Goal: Browse casually

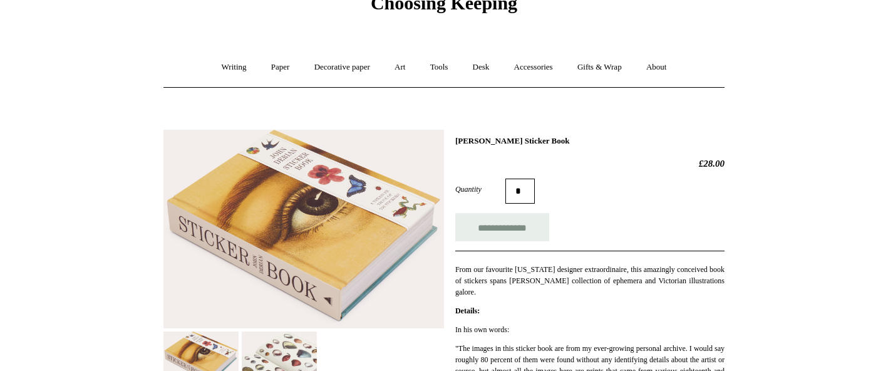
scroll to position [51, 0]
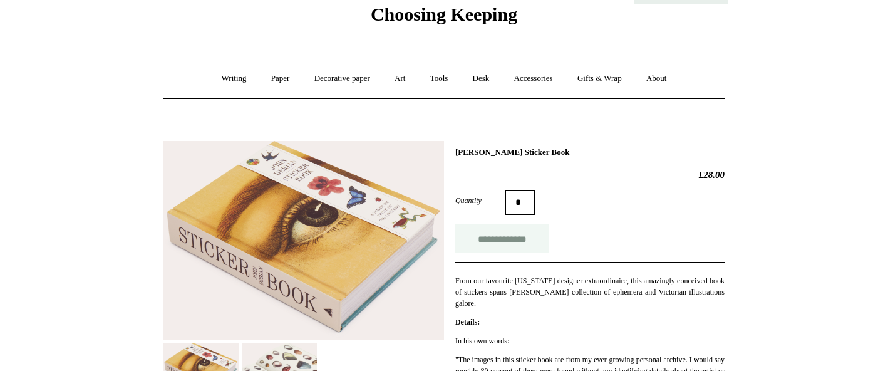
click at [478, 234] on input "**********" at bounding box center [502, 238] width 94 height 28
click at [484, 75] on link "Desk +" at bounding box center [481, 78] width 39 height 33
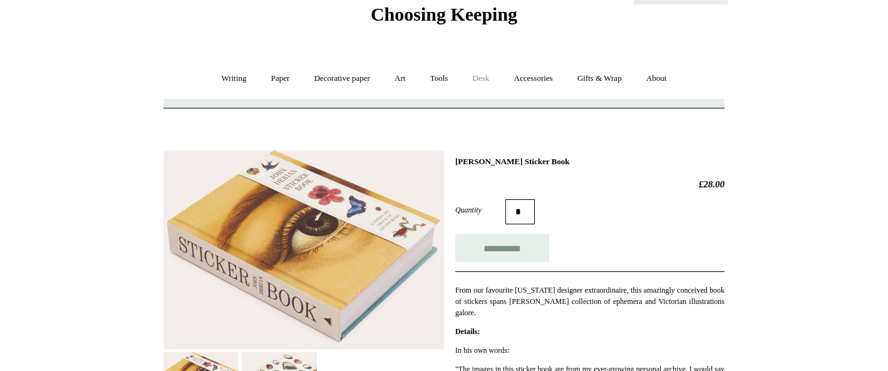
type input "**********"
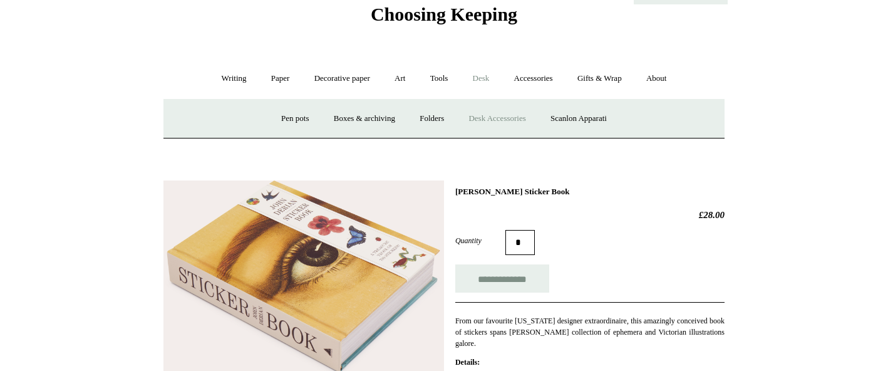
click at [524, 117] on link "Desk Accessories" at bounding box center [497, 118] width 80 height 33
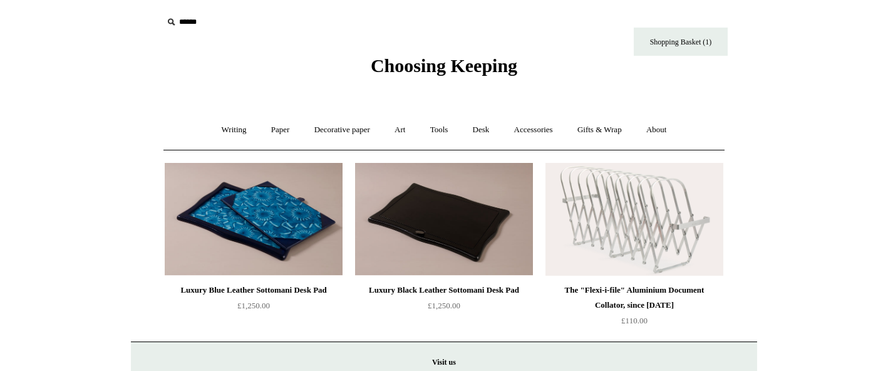
click at [437, 235] on img at bounding box center [444, 219] width 178 height 113
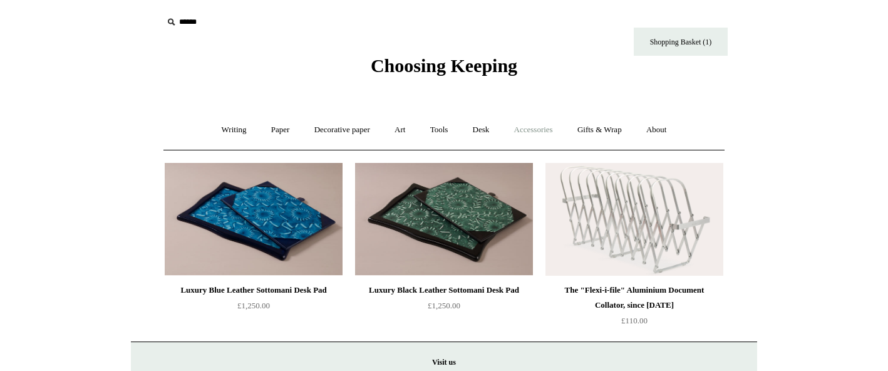
click at [524, 133] on link "Accessories +" at bounding box center [533, 129] width 61 height 33
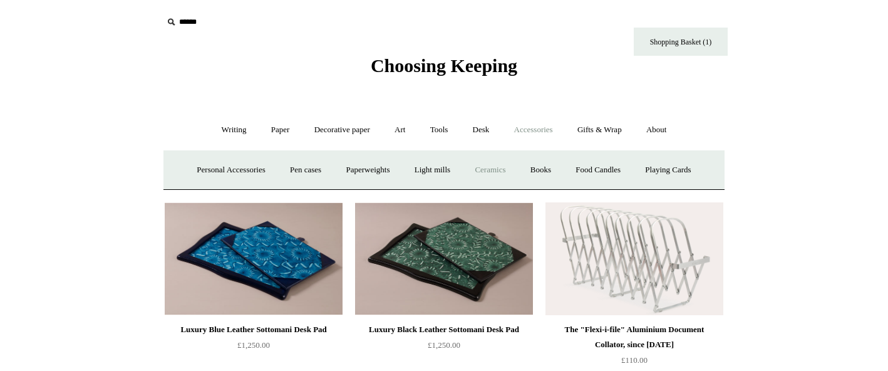
click at [510, 173] on link "Ceramics +" at bounding box center [489, 169] width 53 height 33
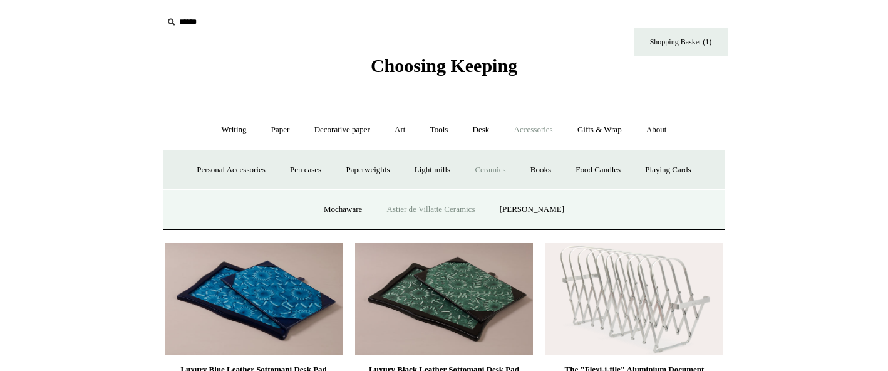
click at [484, 201] on link "Astier de Villatte Ceramics" at bounding box center [431, 209] width 111 height 33
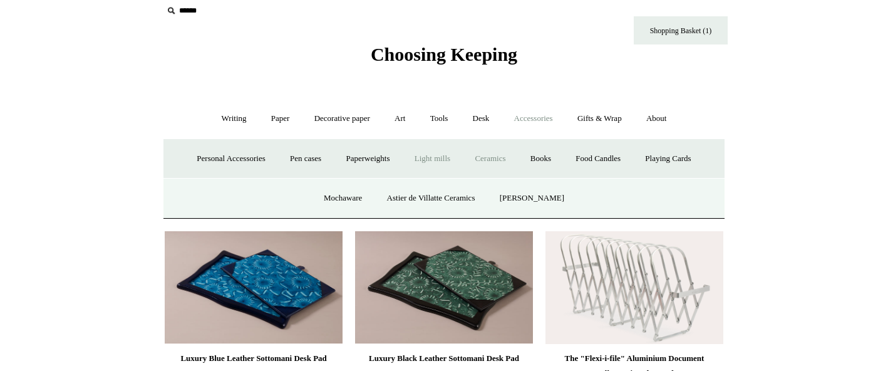
click at [418, 157] on link "Light mills" at bounding box center [432, 158] width 58 height 33
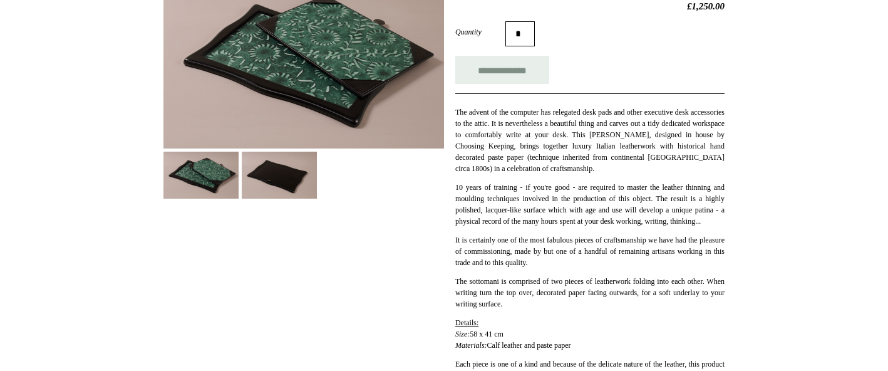
scroll to position [222, 0]
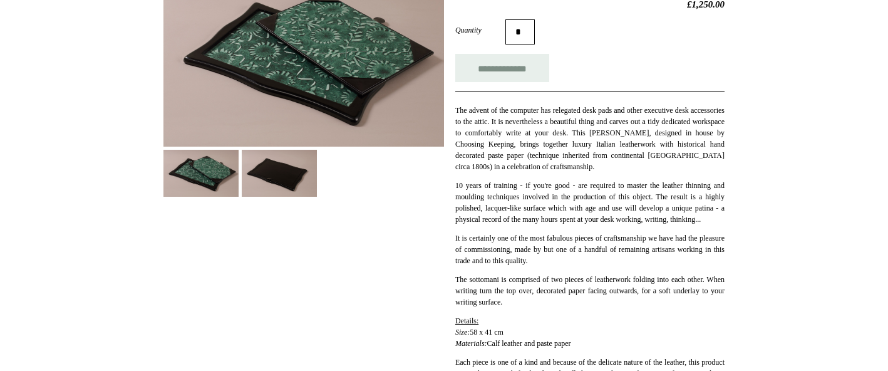
click at [271, 183] on img at bounding box center [279, 173] width 75 height 47
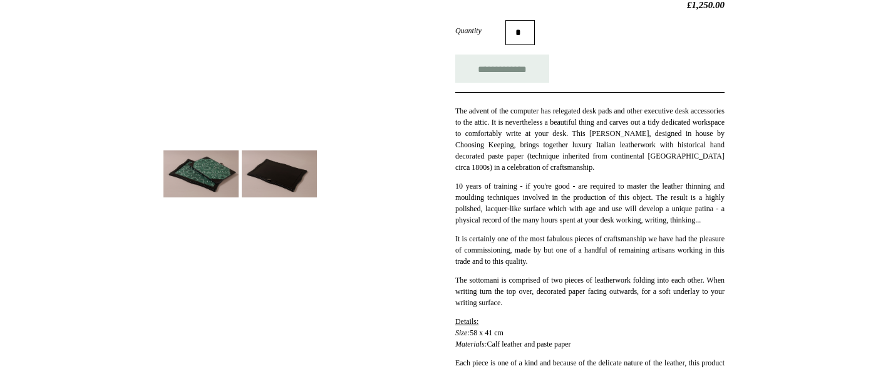
scroll to position [70, 0]
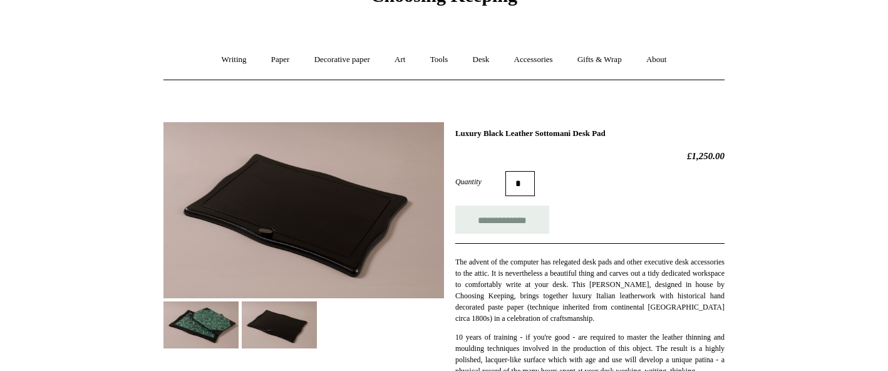
click at [227, 309] on img at bounding box center [200, 324] width 75 height 47
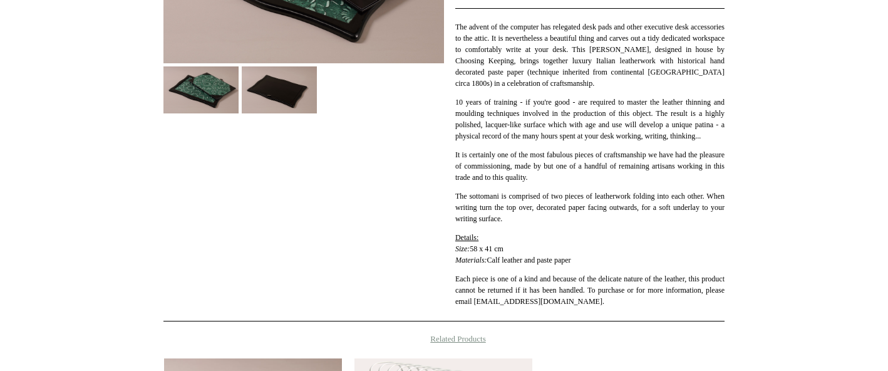
scroll to position [306, 0]
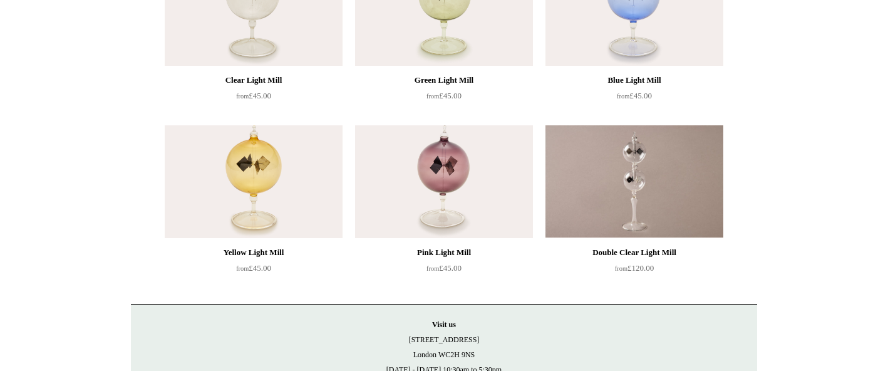
scroll to position [220, 0]
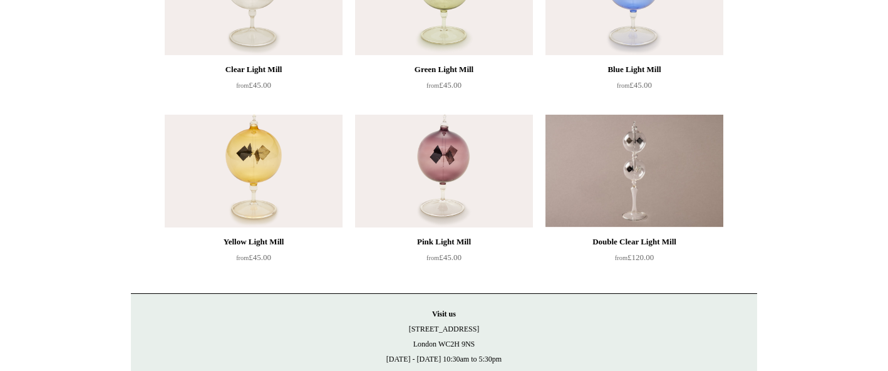
click at [315, 203] on img at bounding box center [254, 171] width 178 height 113
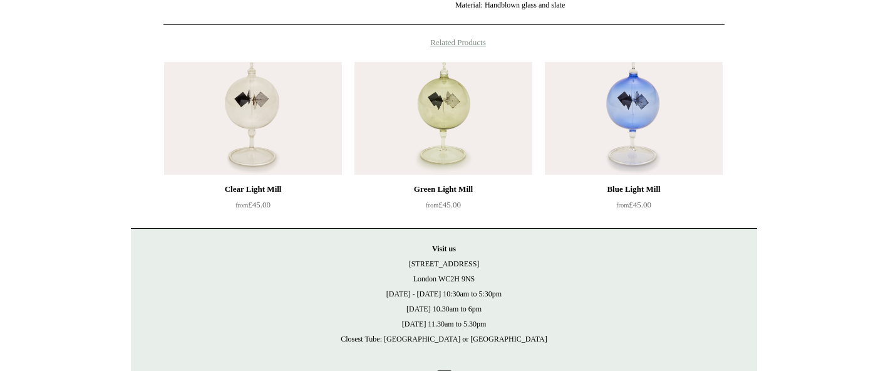
scroll to position [931, 0]
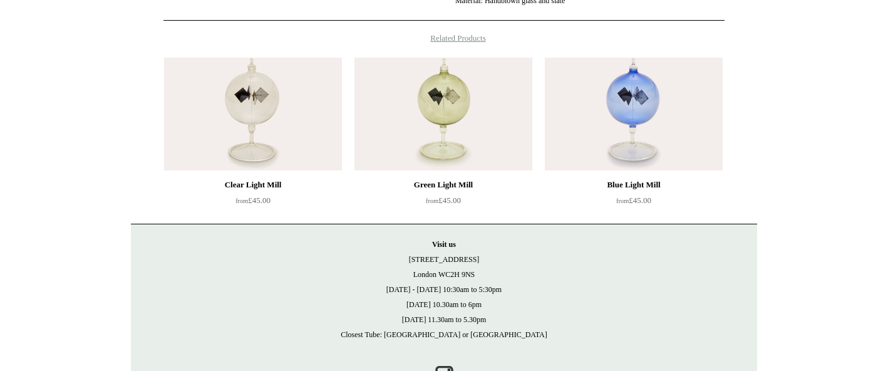
click at [465, 165] on img at bounding box center [443, 114] width 178 height 113
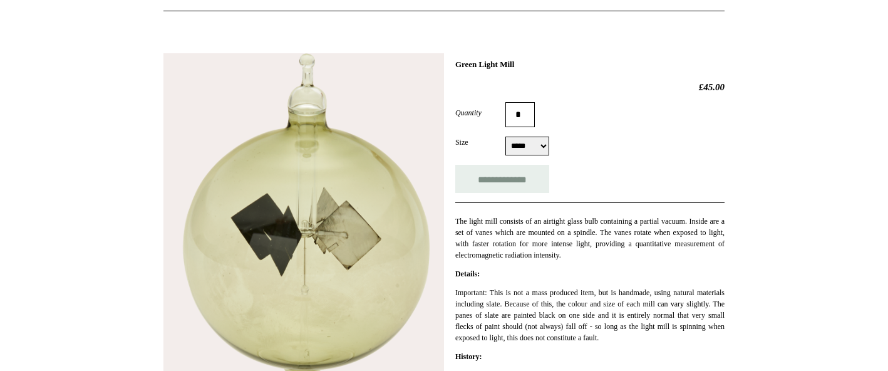
scroll to position [137, 0]
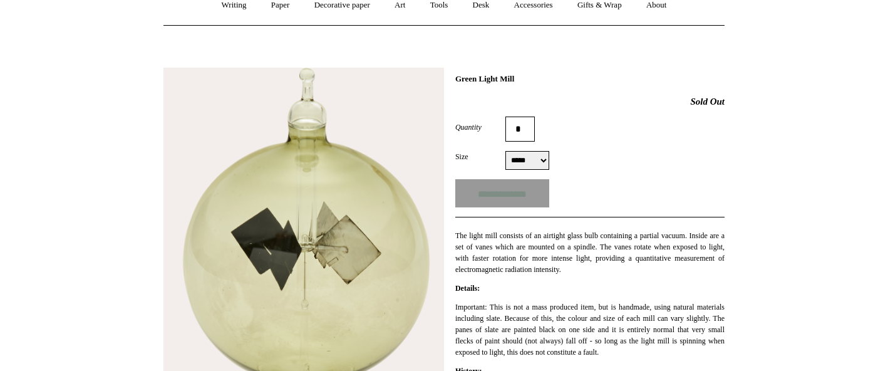
scroll to position [95, 0]
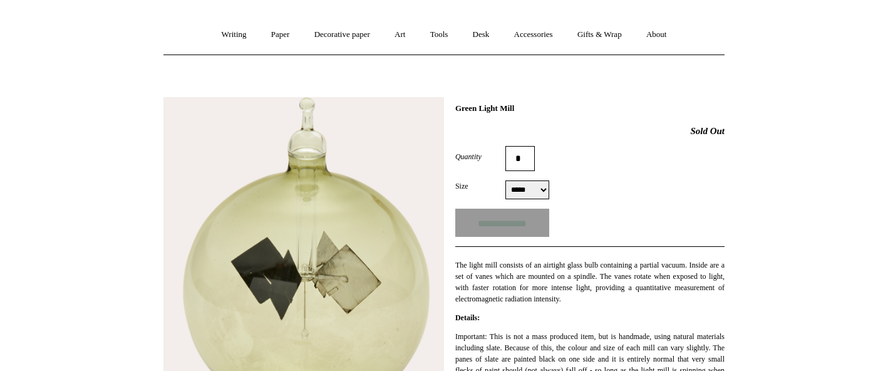
select select "*****"
click at [506, 211] on input "**********" at bounding box center [502, 223] width 94 height 28
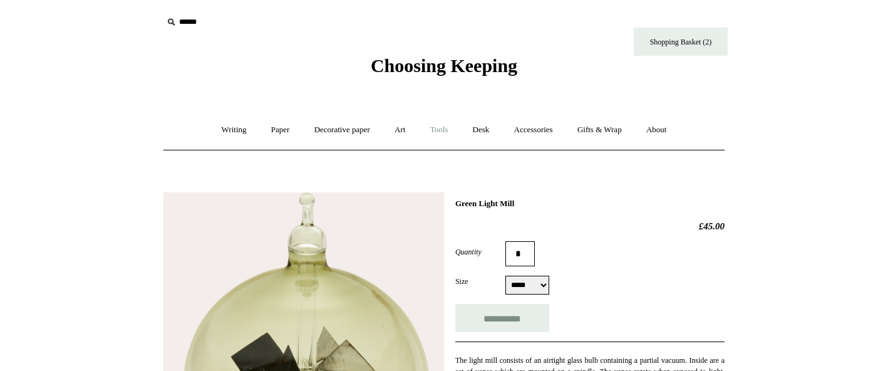
type input "**********"
click at [491, 133] on link "Desk +" at bounding box center [481, 129] width 39 height 33
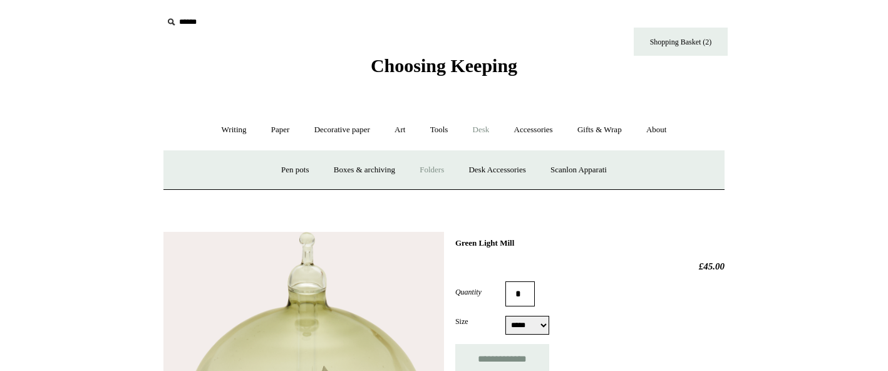
click at [455, 168] on link "Folders" at bounding box center [431, 169] width 47 height 33
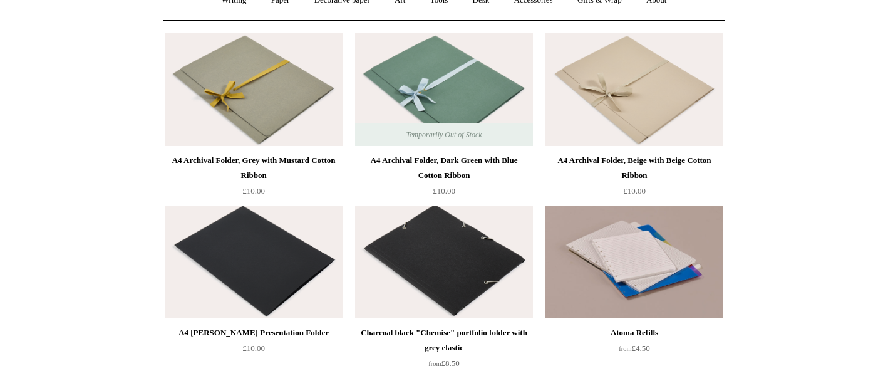
scroll to position [85, 0]
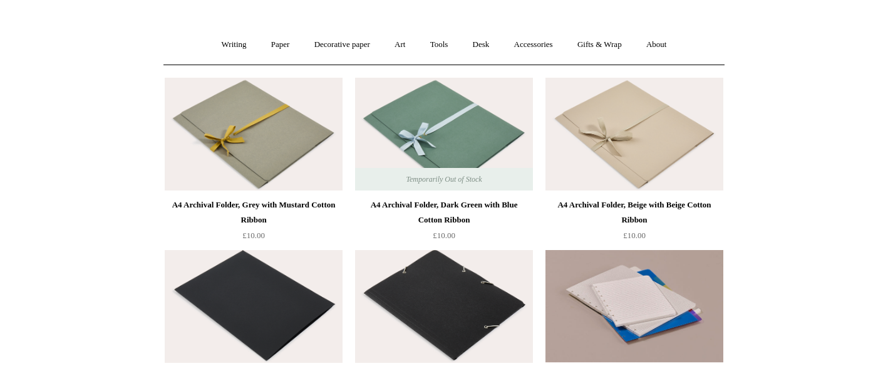
click at [402, 125] on img at bounding box center [444, 134] width 178 height 113
click at [196, 147] on img at bounding box center [254, 134] width 178 height 113
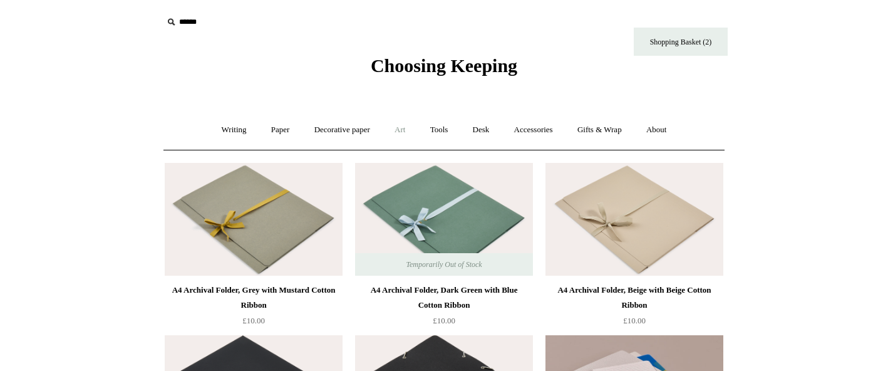
scroll to position [0, 0]
click at [240, 132] on link "Writing +" at bounding box center [234, 129] width 48 height 33
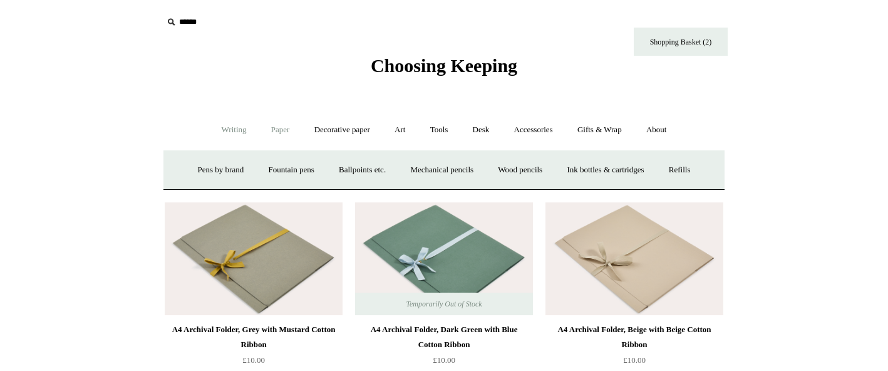
click at [278, 126] on link "Paper +" at bounding box center [280, 129] width 41 height 33
click at [343, 170] on link "📆 Dated Diaries 📆" at bounding box center [345, 169] width 91 height 33
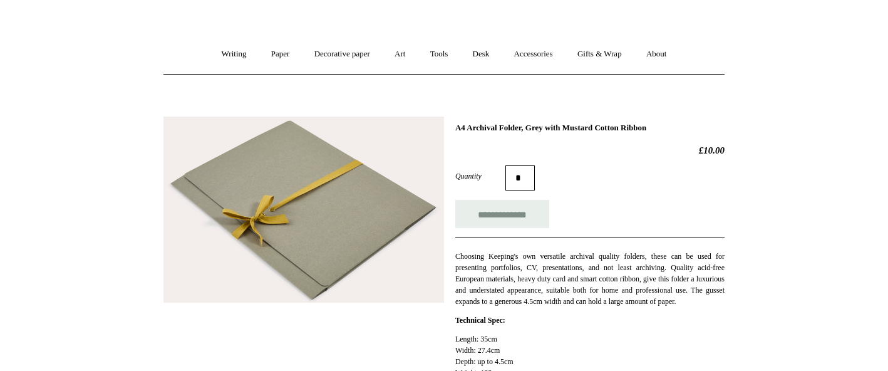
scroll to position [77, 0]
click at [513, 211] on input "**********" at bounding box center [502, 213] width 94 height 28
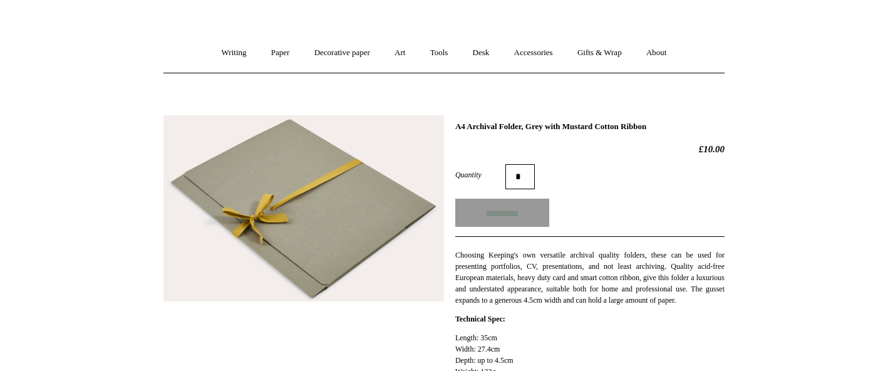
type input "**********"
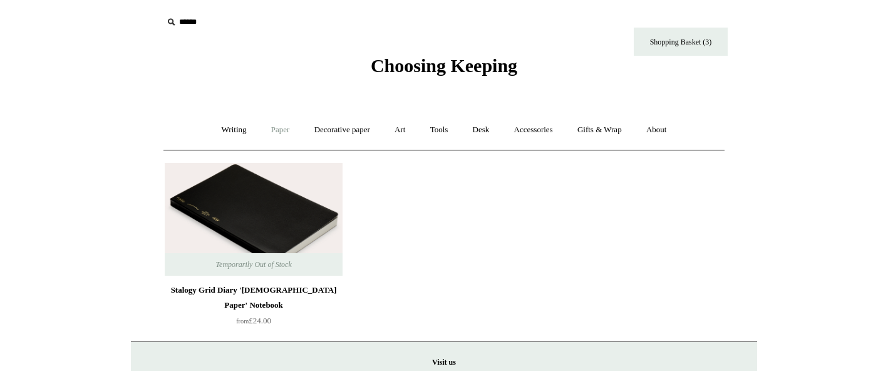
drag, startPoint x: 281, startPoint y: 134, endPoint x: 294, endPoint y: 141, distance: 14.8
click at [294, 141] on link "Paper +" at bounding box center [280, 129] width 41 height 33
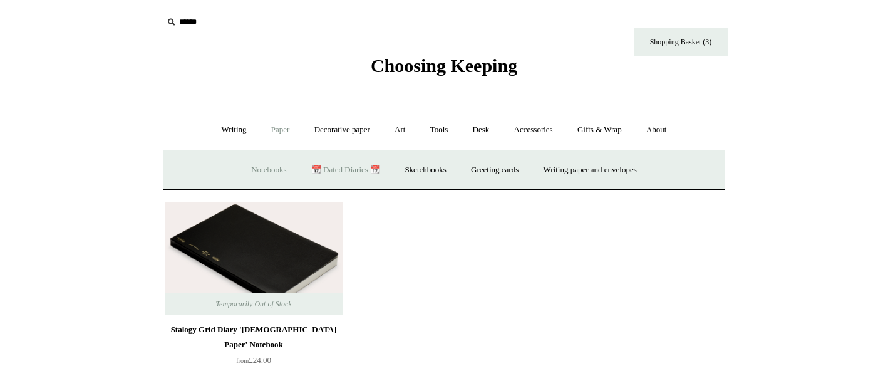
click at [249, 168] on link "Notebooks +" at bounding box center [269, 169] width 58 height 33
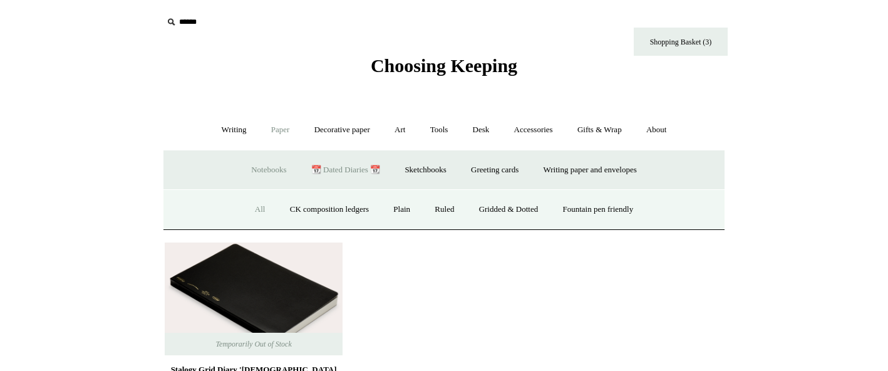
click at [257, 208] on link "All" at bounding box center [260, 209] width 33 height 33
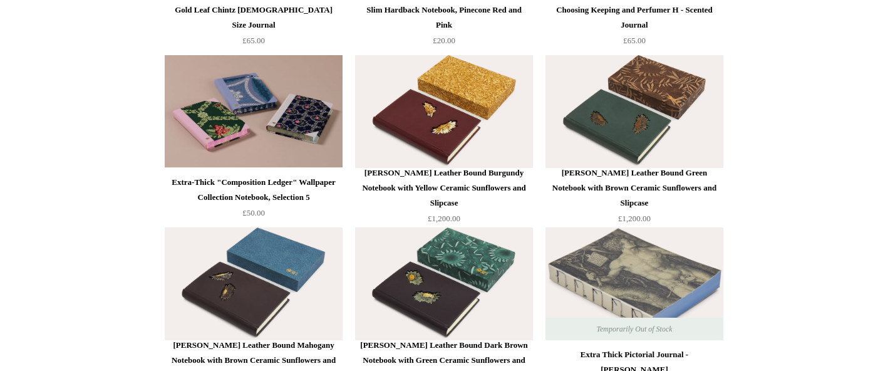
scroll to position [4590, 0]
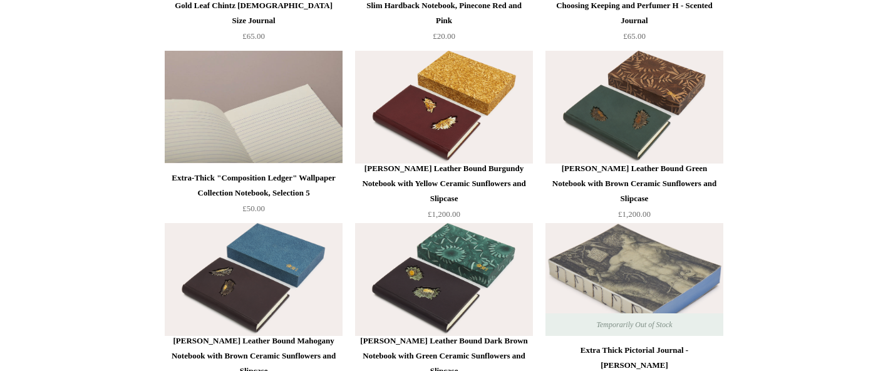
click at [284, 110] on img at bounding box center [254, 107] width 178 height 113
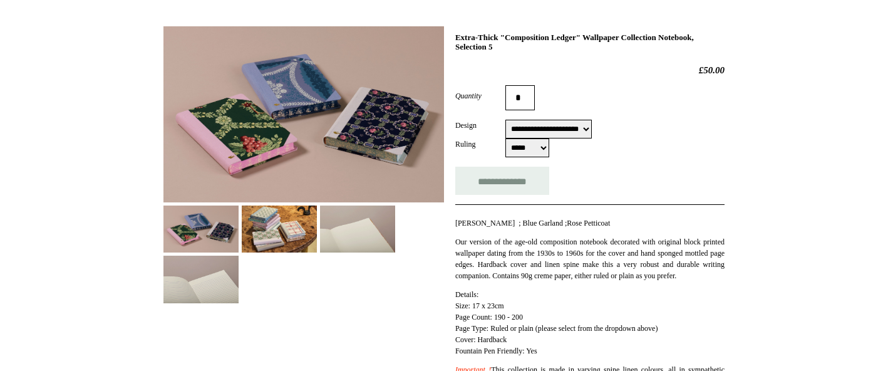
scroll to position [204, 0]
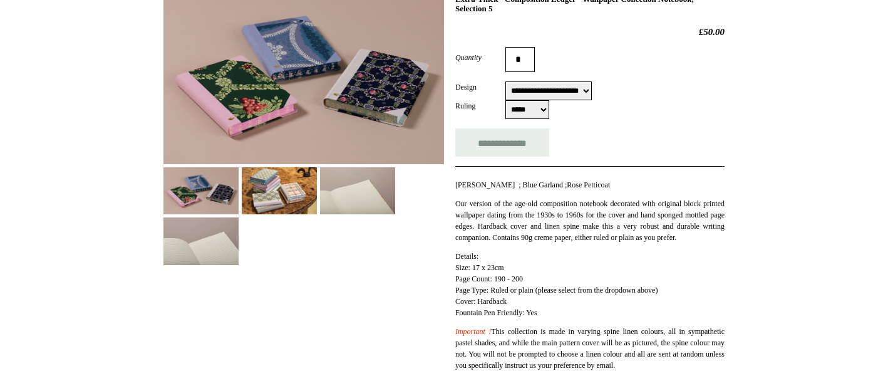
click at [271, 202] on img at bounding box center [279, 190] width 75 height 47
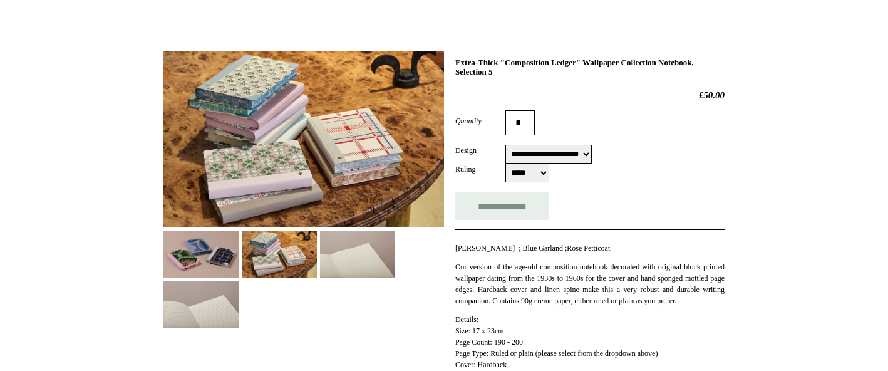
scroll to position [99, 0]
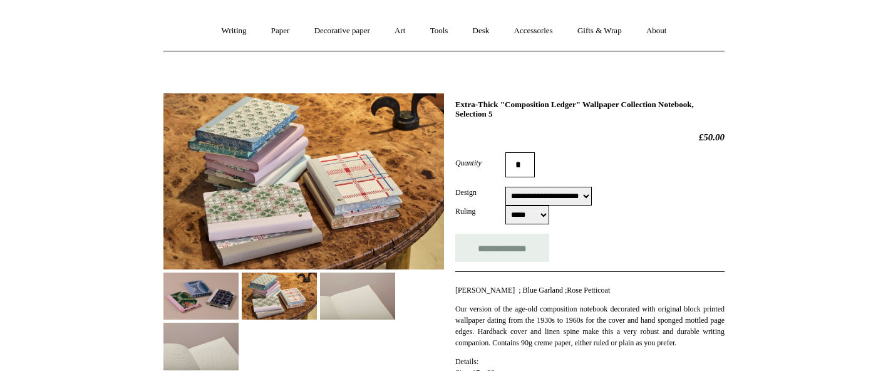
click at [208, 306] on img at bounding box center [200, 295] width 75 height 47
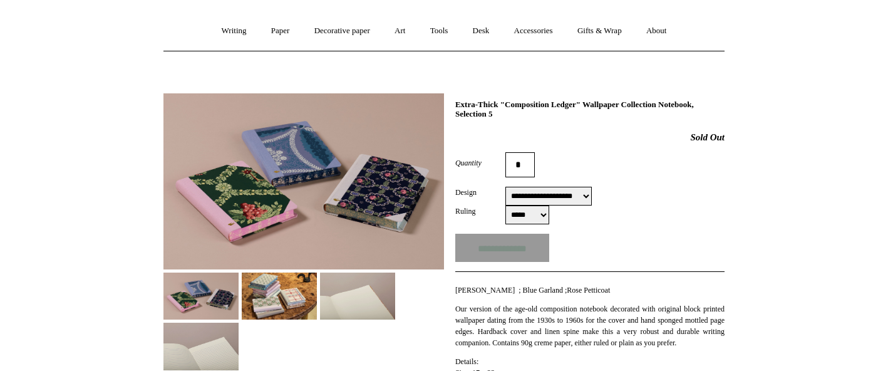
select select "**********"
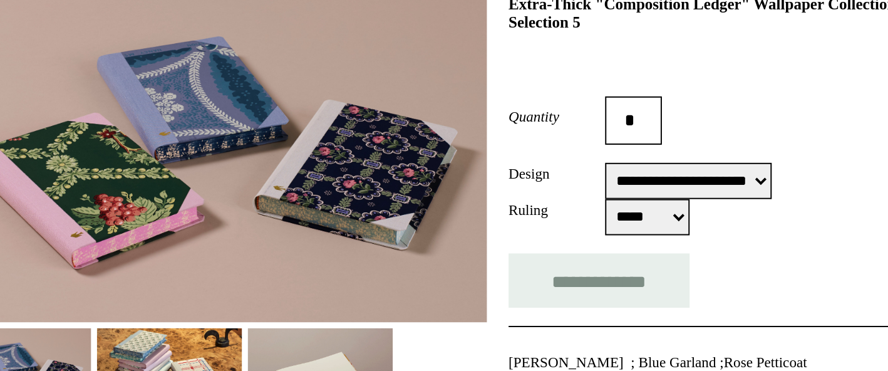
scroll to position [101, 0]
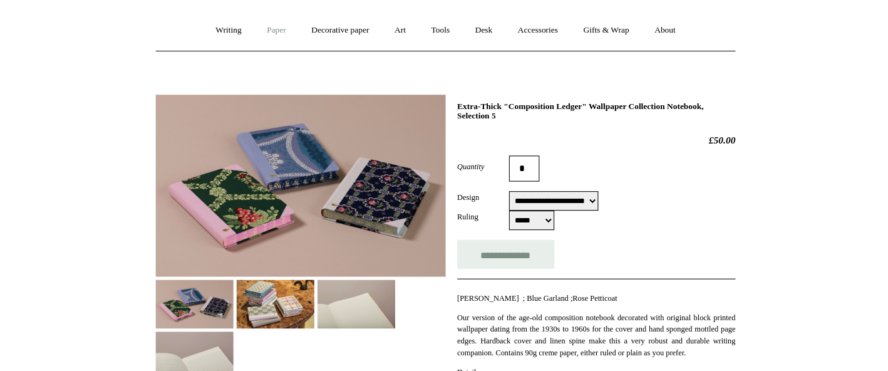
click at [267, 28] on link "Paper +" at bounding box center [280, 29] width 41 height 33
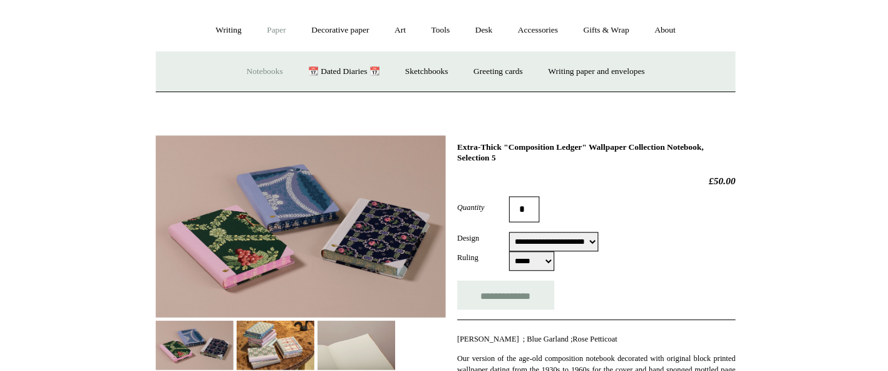
click at [252, 73] on link "Notebooks +" at bounding box center [269, 69] width 58 height 33
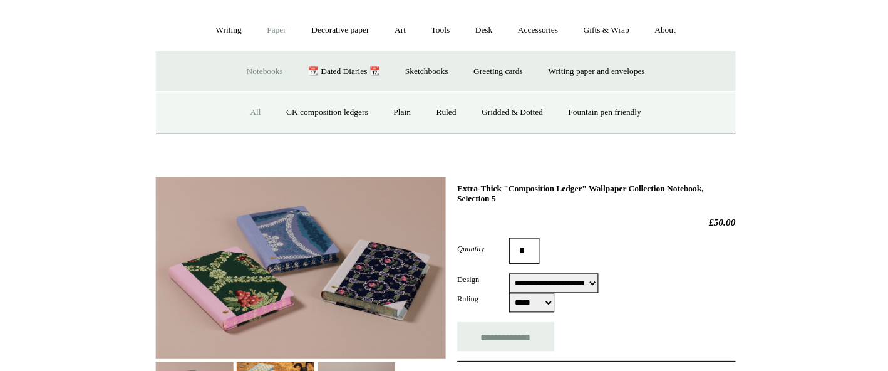
click at [244, 103] on link "All" at bounding box center [260, 108] width 33 height 33
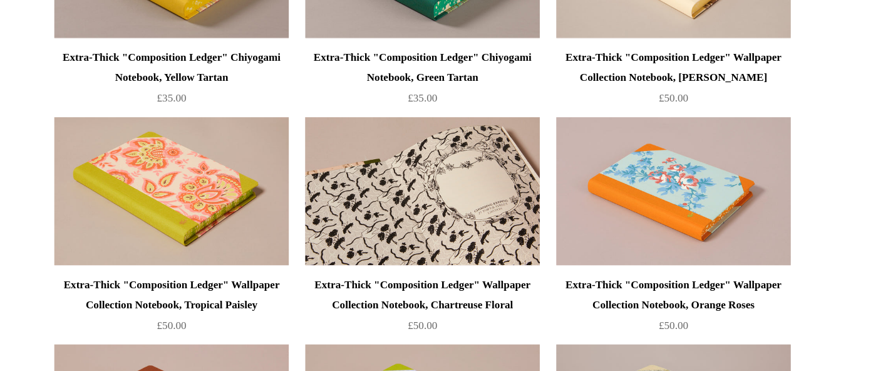
scroll to position [1107, 0]
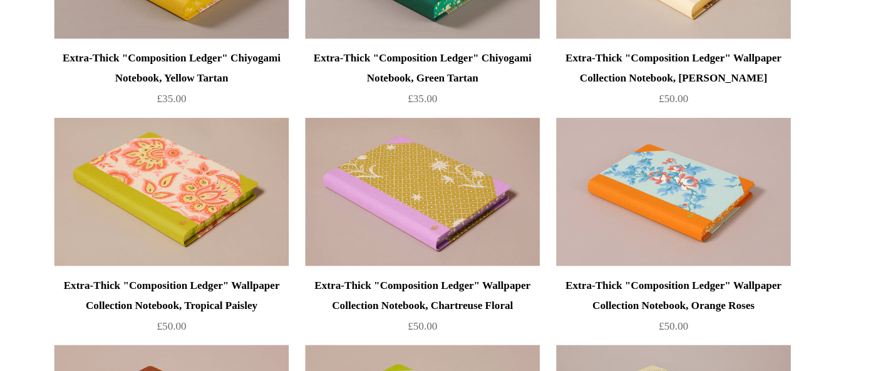
click at [549, 230] on div "Extra-Thick "Composition Ledger" Wallpaper Collection Notebook, Orange Roses" at bounding box center [635, 224] width 172 height 30
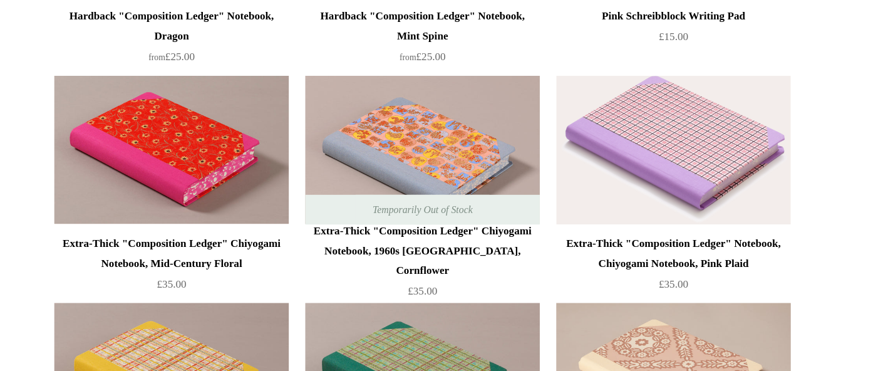
scroll to position [782, 0]
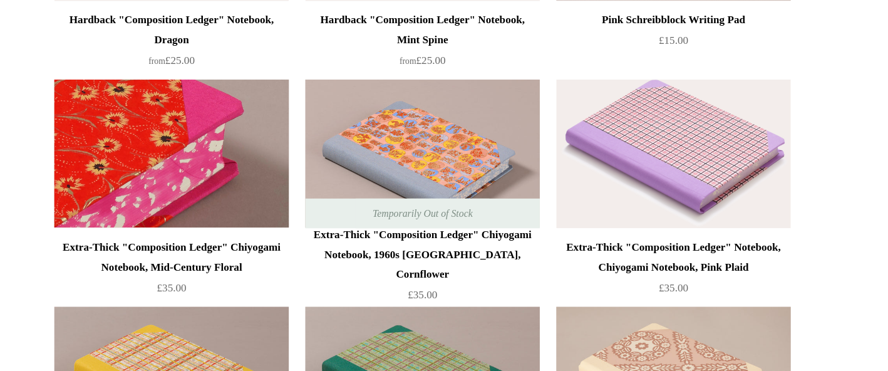
click at [165, 131] on img at bounding box center [254, 126] width 178 height 113
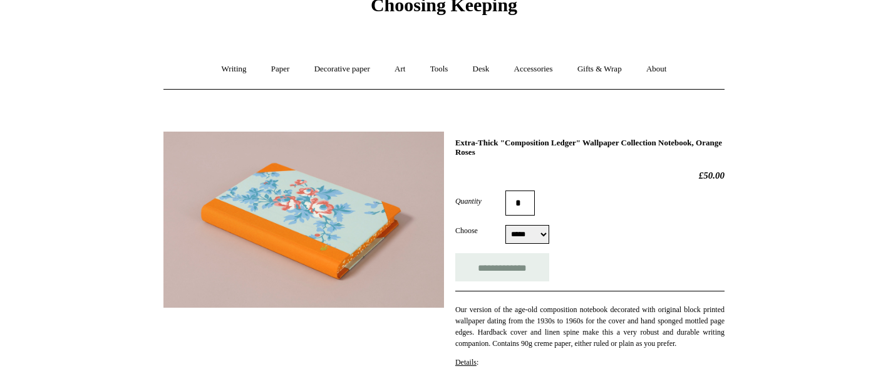
scroll to position [59, 0]
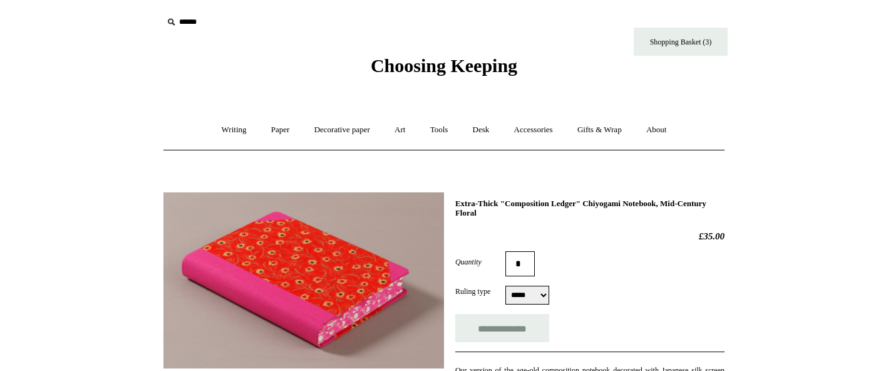
select select "*****"
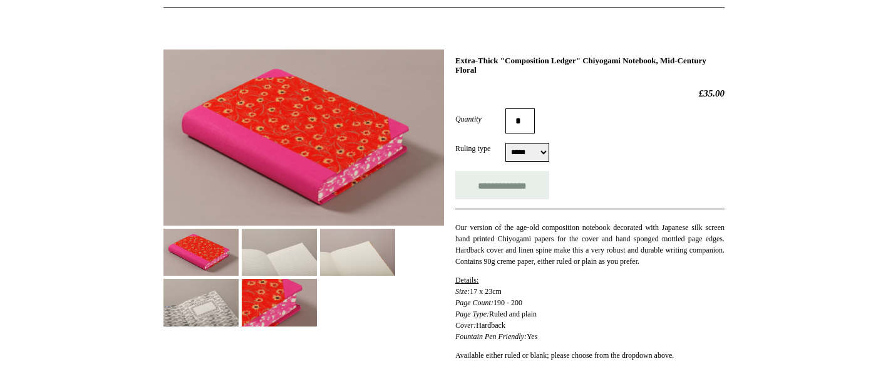
scroll to position [145, 0]
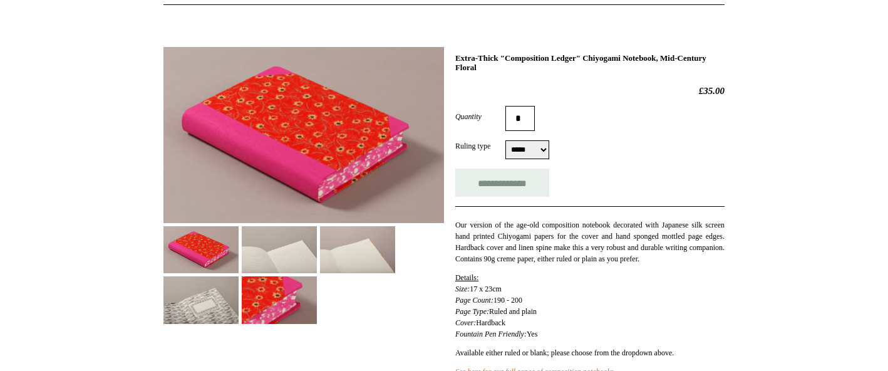
click at [258, 279] on img at bounding box center [279, 299] width 75 height 47
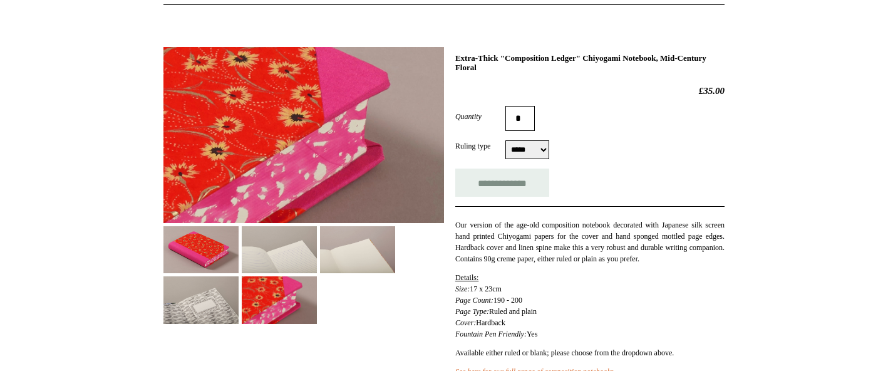
click at [258, 275] on div at bounding box center [303, 181] width 281 height 286
click at [227, 254] on img at bounding box center [200, 249] width 75 height 47
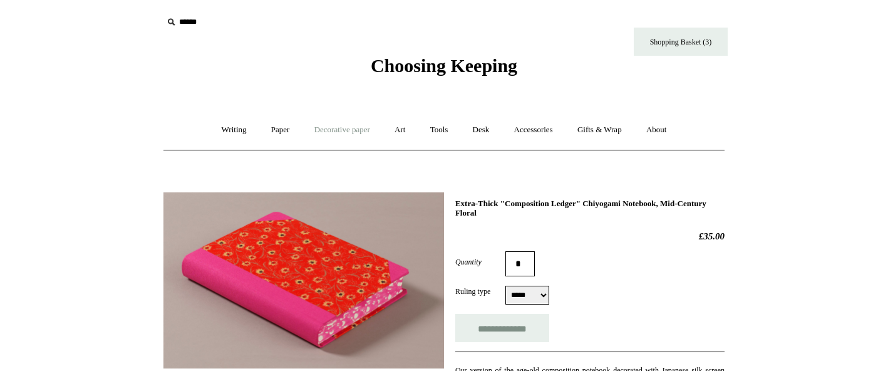
scroll to position [0, 0]
click at [485, 125] on link "Desk +" at bounding box center [481, 129] width 39 height 33
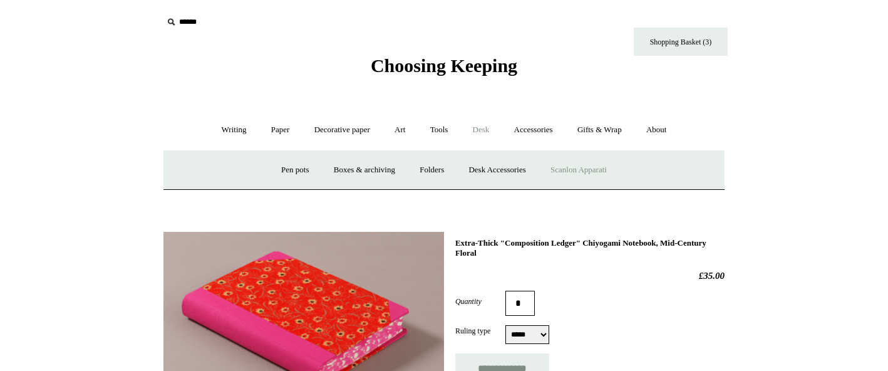
click at [582, 170] on link "Scanlon Apparati" at bounding box center [578, 169] width 79 height 33
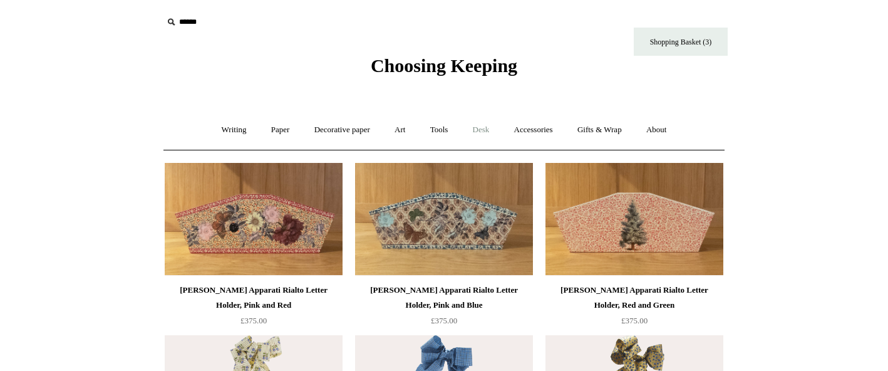
click at [480, 131] on link "Desk +" at bounding box center [481, 129] width 39 height 33
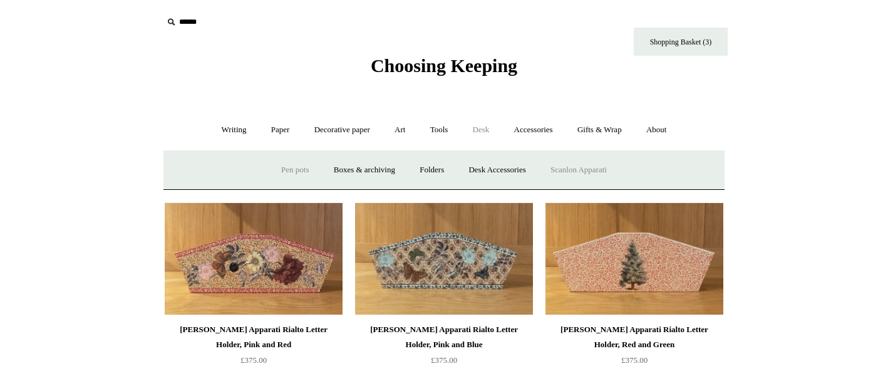
click at [311, 166] on link "Pen pots" at bounding box center [295, 169] width 50 height 33
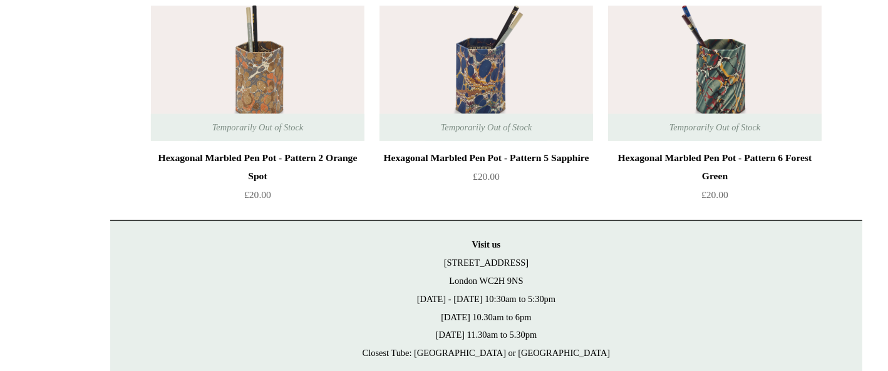
scroll to position [1968, 0]
